Goal: Task Accomplishment & Management: Use online tool/utility

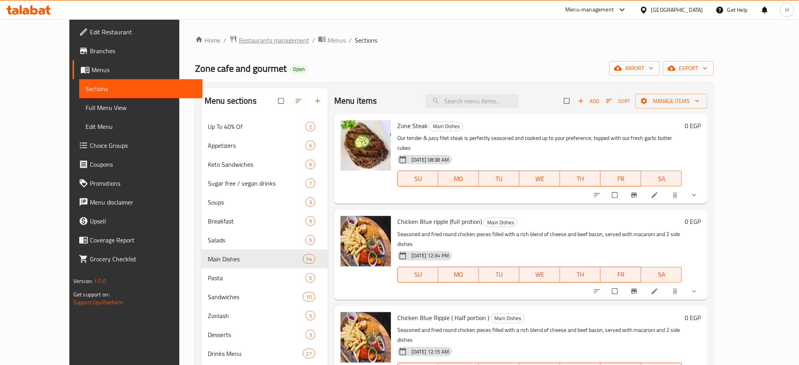
click at [242, 41] on span "Restaurants management" at bounding box center [274, 39] width 70 height 9
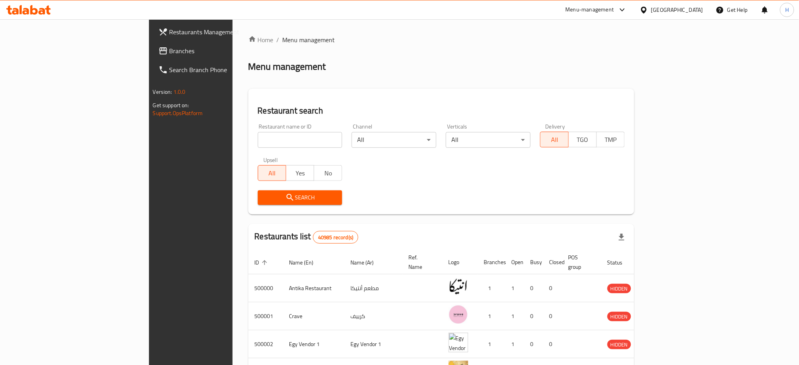
click at [614, 7] on div "Menu-management" at bounding box center [589, 9] width 48 height 9
click at [582, 91] on div "Restaurant-Management" at bounding box center [585, 87] width 62 height 9
click at [258, 141] on input "search" at bounding box center [300, 140] width 85 height 16
type input "mashawi el sit"
click button "Search" at bounding box center [300, 197] width 85 height 15
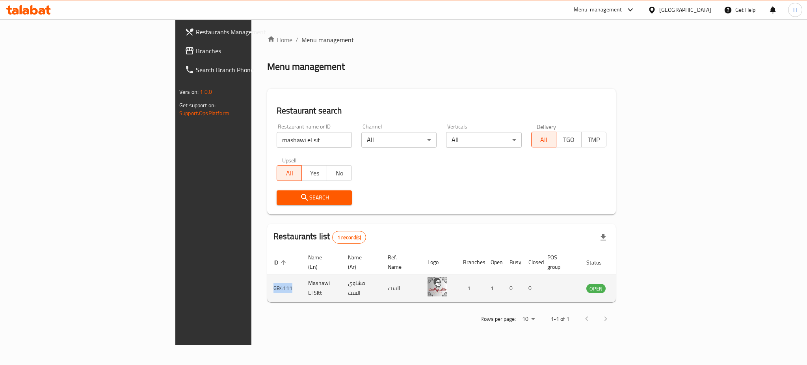
drag, startPoint x: 177, startPoint y: 277, endPoint x: 150, endPoint y: 279, distance: 27.3
click at [267, 279] on td "684111" at bounding box center [284, 288] width 35 height 28
copy td "684111"
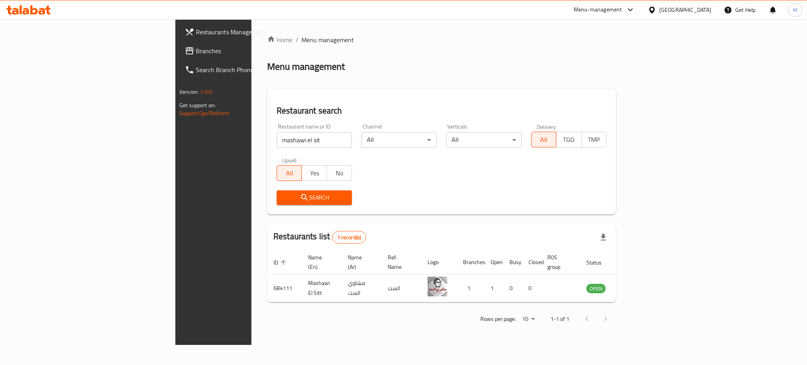
click at [622, 6] on div "Menu-management" at bounding box center [598, 9] width 48 height 9
click at [609, 86] on div "Restaurant-Management" at bounding box center [593, 87] width 62 height 9
